Goal: Information Seeking & Learning: Find specific fact

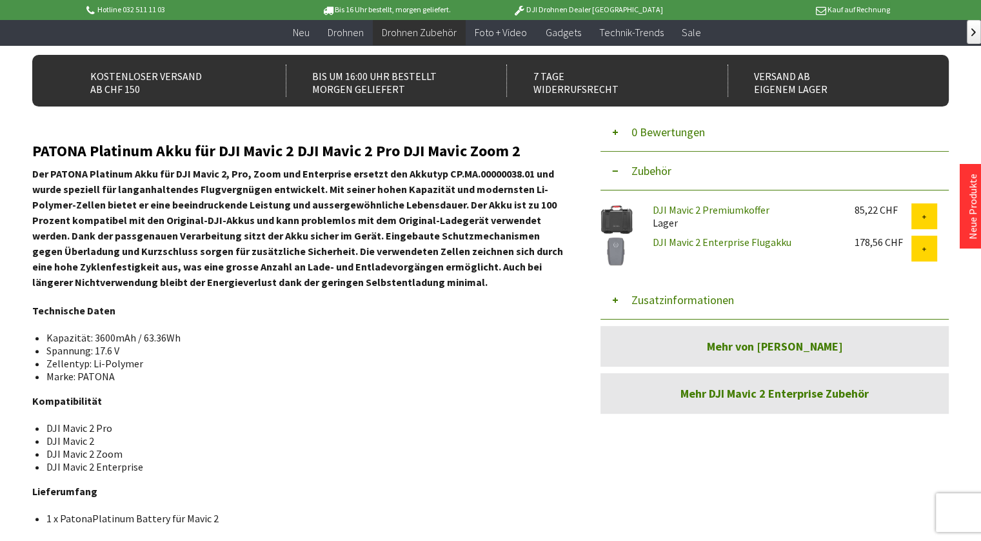
scroll to position [452, 0]
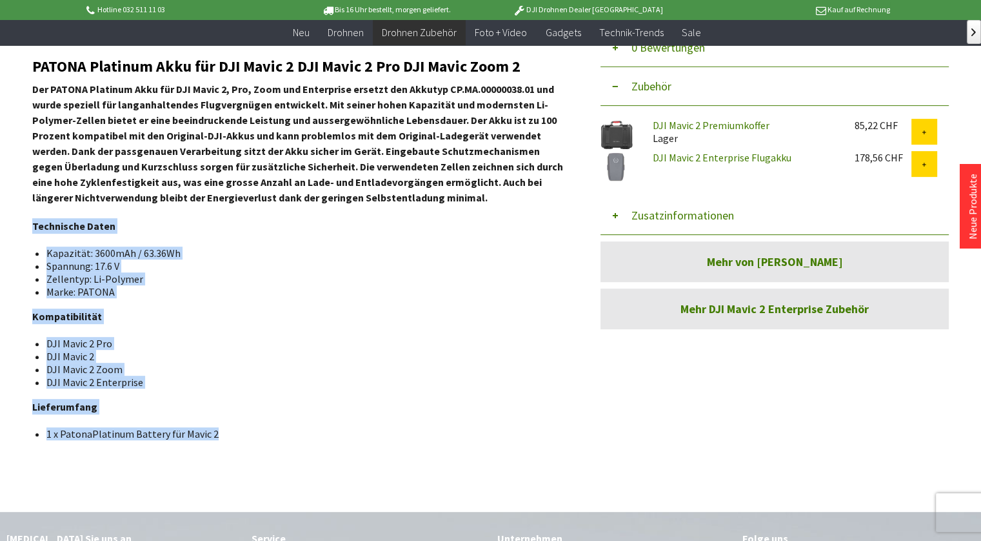
drag, startPoint x: 219, startPoint y: 432, endPoint x: 32, endPoint y: 226, distance: 277.6
click at [32, 226] on div "PATONA Platinum Akku für DJI Mavic 2 DJI Mavic 2 Pro DJI Mavic Zoom 2 Der PATON…" at bounding box center [298, 249] width 532 height 382
copy div "Technische Daten Kapazität: 3600mAh / 63.36Wh Spannung: 17.6 V Zellentyp: Li-Po…"
click at [341, 301] on div "PATONA Platinum Akku für DJI Mavic 2 DJI Mavic 2 Pro DJI Mavic Zoom 2 Der PATON…" at bounding box center [298, 249] width 532 height 382
click at [368, 252] on li "Kapazität: 3600mAh / 63.36Wh" at bounding box center [299, 252] width 507 height 13
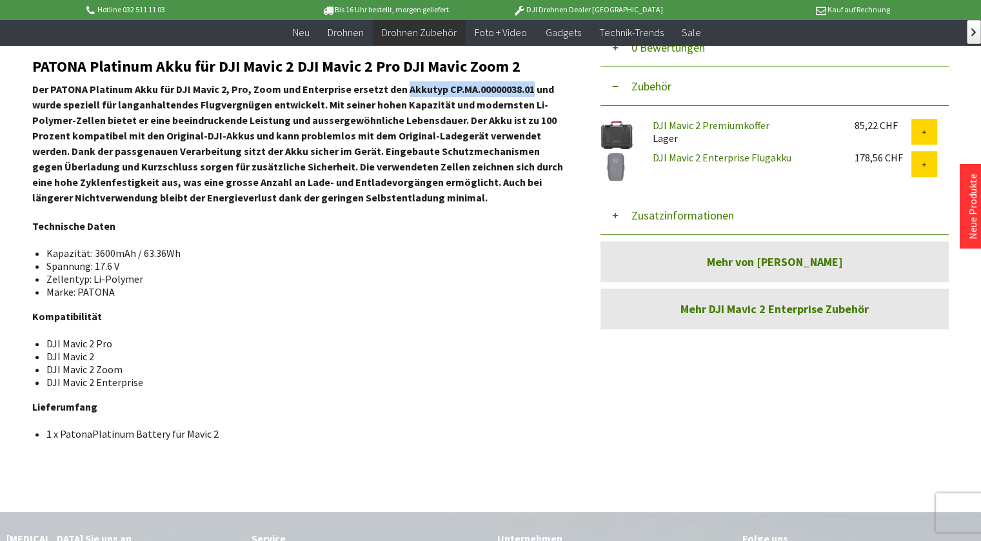
drag, startPoint x: 402, startPoint y: 88, endPoint x: 527, endPoint y: 92, distance: 125.2
click at [527, 92] on strong "Der PATONA Platinum Akku für DJI Mavic 2, Pro, Zoom und Enterprise ersetzt den …" at bounding box center [297, 143] width 531 height 121
copy strong "Akkutyp CP.MA.00000038.01"
click at [434, 365] on li "DJI Mavic 2 Zoom" at bounding box center [299, 369] width 507 height 13
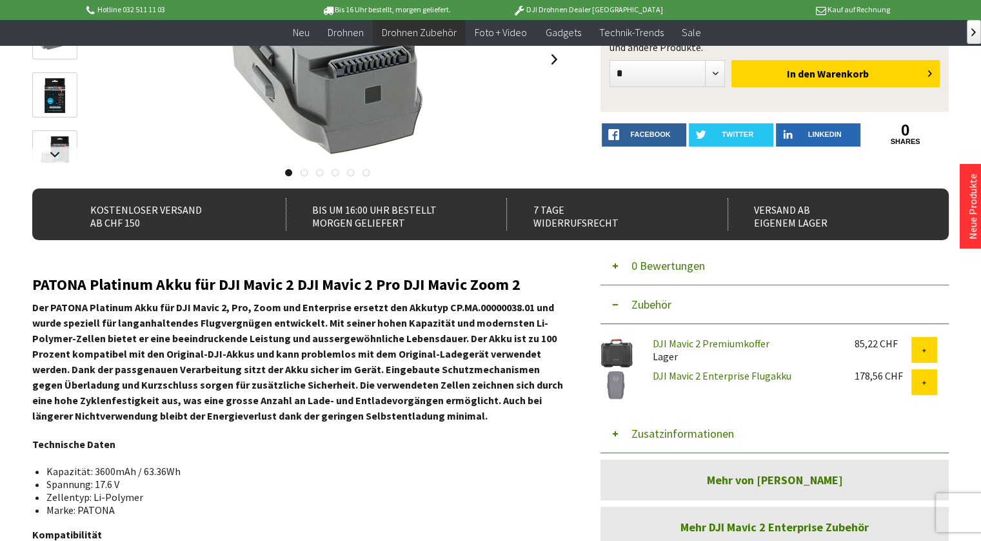
scroll to position [258, 0]
